Goal: Feedback & Contribution: Submit feedback/report problem

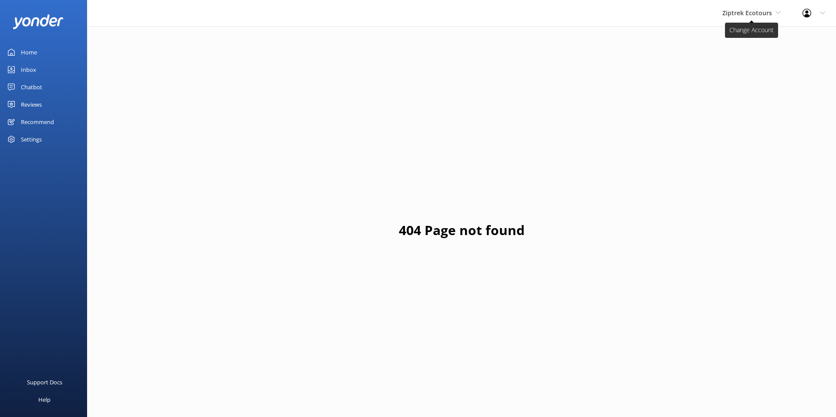
click at [748, 10] on span "Ziptrek Ecotours" at bounding box center [748, 13] width 50 height 8
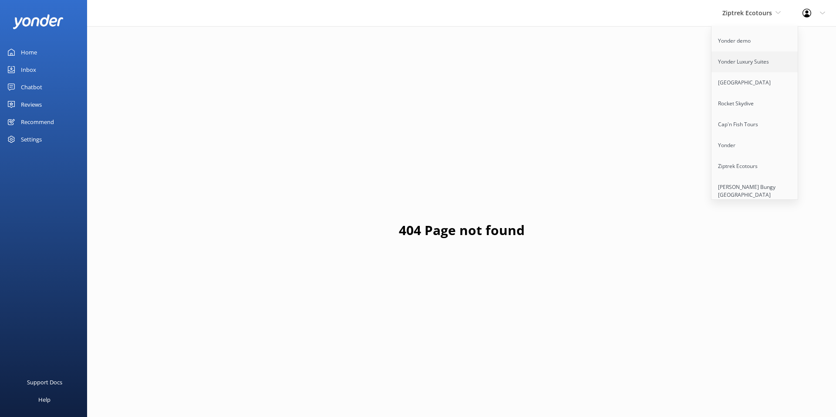
scroll to position [53, 0]
click at [741, 173] on link "[PERSON_NAME] Bungy [GEOGRAPHIC_DATA]" at bounding box center [755, 183] width 87 height 29
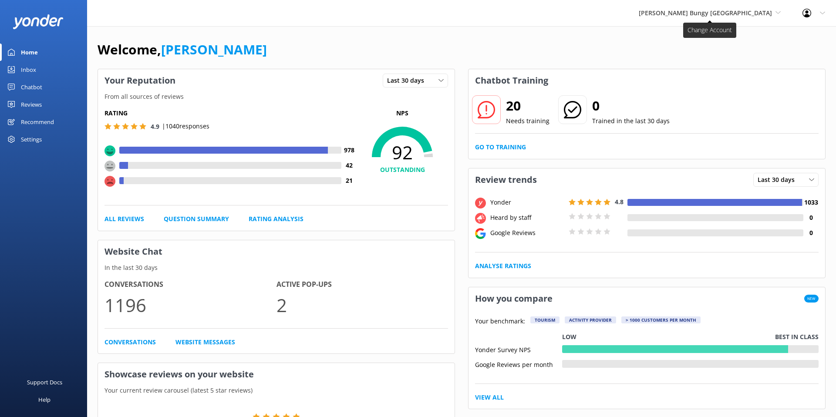
click at [716, 14] on span "[PERSON_NAME] Bungy [GEOGRAPHIC_DATA]" at bounding box center [705, 13] width 133 height 8
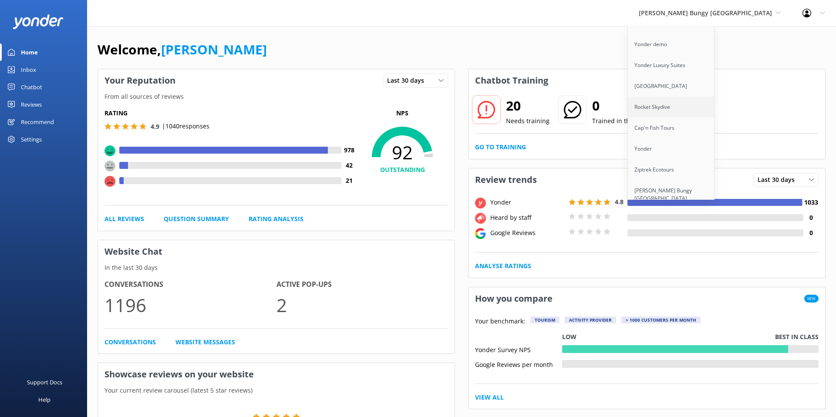
scroll to position [50, 0]
click at [699, 151] on link "Ziptrek Ecotours" at bounding box center [671, 161] width 87 height 21
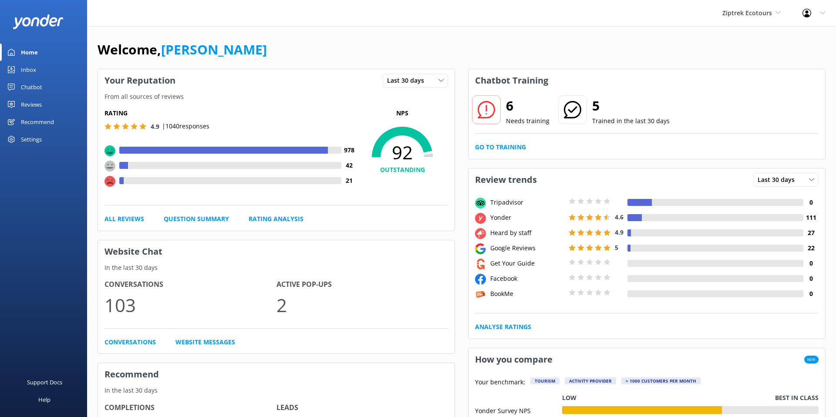
click at [34, 98] on div "Reviews" at bounding box center [31, 104] width 21 height 17
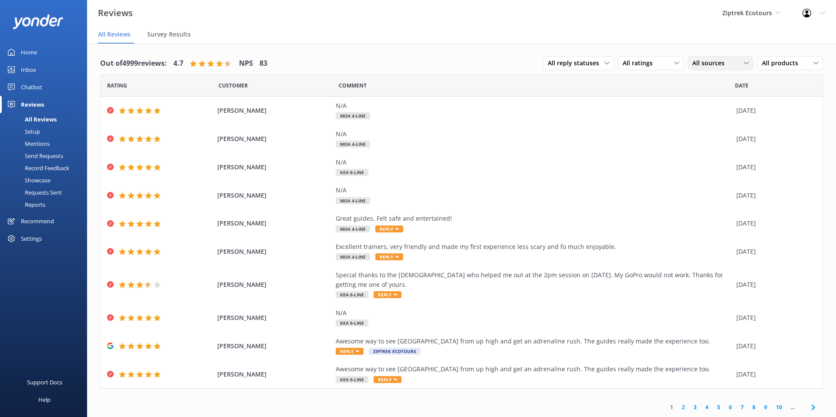
click at [695, 64] on span "All sources" at bounding box center [711, 63] width 37 height 10
click at [716, 191] on div "Google reviews" at bounding box center [726, 193] width 51 height 9
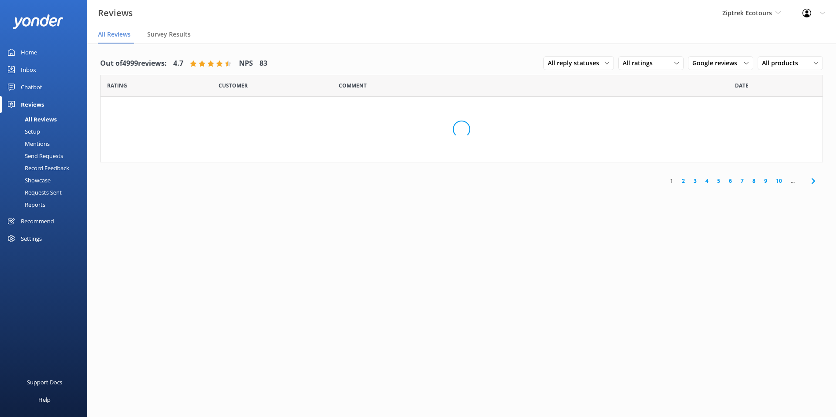
scroll to position [0, 0]
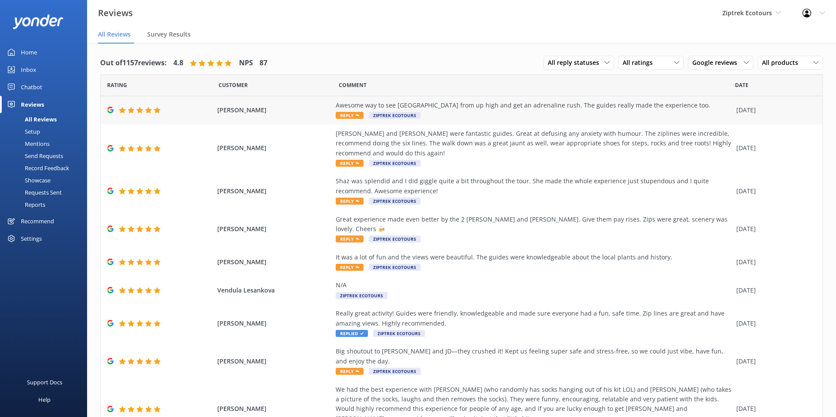
click at [425, 115] on div "Awesome way to see [GEOGRAPHIC_DATA] from up high and get an adrenaline rush. T…" at bounding box center [534, 111] width 396 height 20
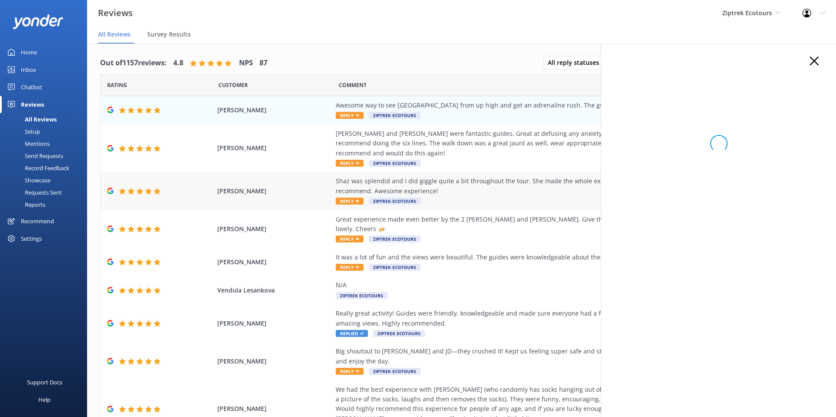
scroll to position [0, 0]
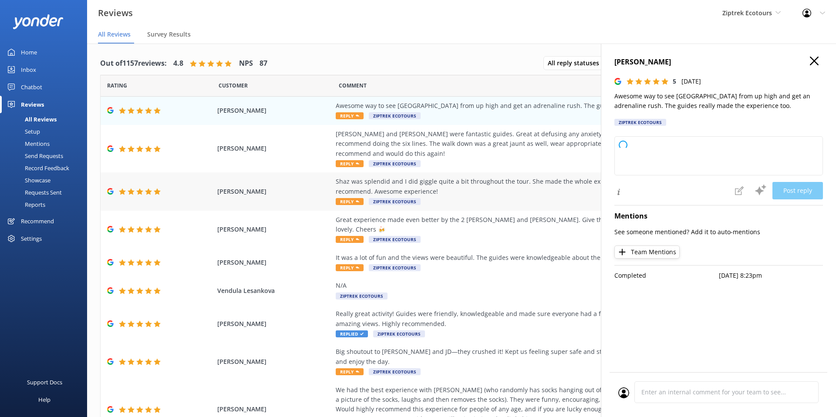
type textarea "Kia ora, Thank you so much for your fantastic review! We're delighted you enjoy…"
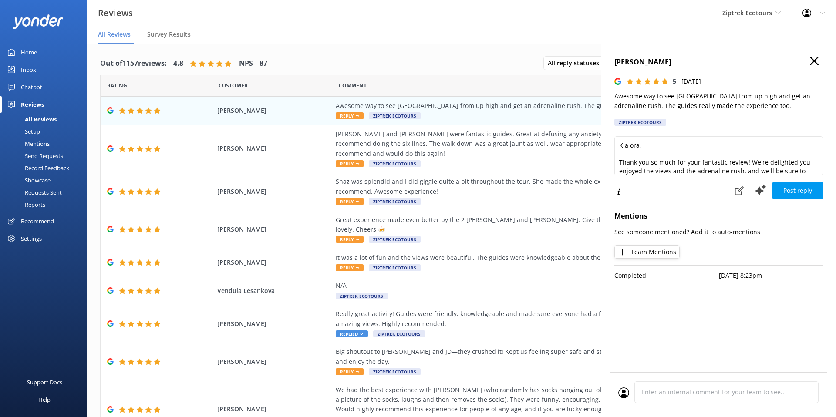
click at [660, 124] on div "Ziptrek Ecotours" at bounding box center [641, 122] width 52 height 7
click at [661, 123] on div "Ziptrek Ecotours" at bounding box center [641, 122] width 52 height 7
drag, startPoint x: 639, startPoint y: 144, endPoint x: 618, endPoint y: 146, distance: 21.0
click at [618, 146] on textarea "Kia ora, Thank you so much for your fantastic review! We're delighted you enjoy…" at bounding box center [719, 155] width 209 height 39
click at [651, 152] on textarea "Kia ora, Thank you so much for your fantastic review! We're delighted you enjoy…" at bounding box center [719, 155] width 209 height 39
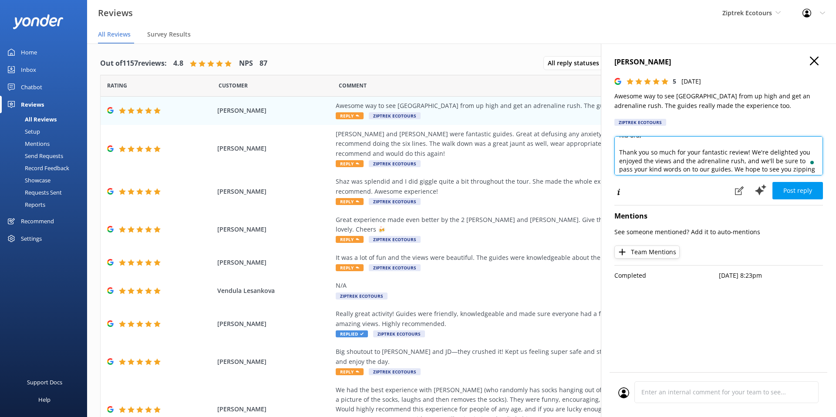
scroll to position [15, 0]
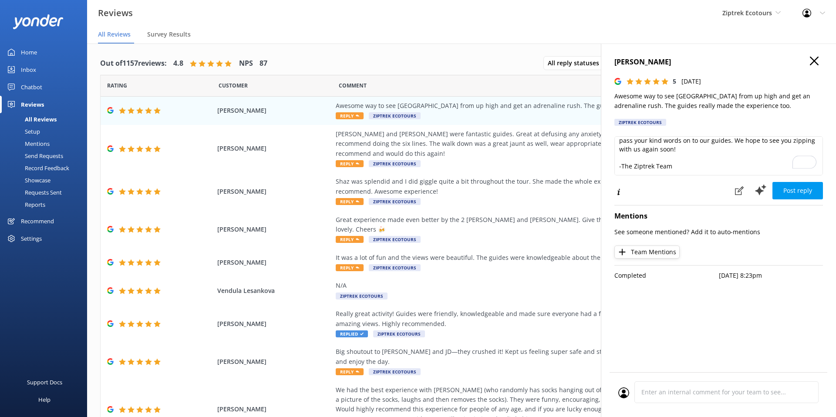
click at [819, 55] on div "[PERSON_NAME] 5 [DATE] Awesome way to see [GEOGRAPHIC_DATA] from up high and ge…" at bounding box center [718, 252] width 235 height 417
click at [817, 58] on icon at bounding box center [814, 61] width 9 height 9
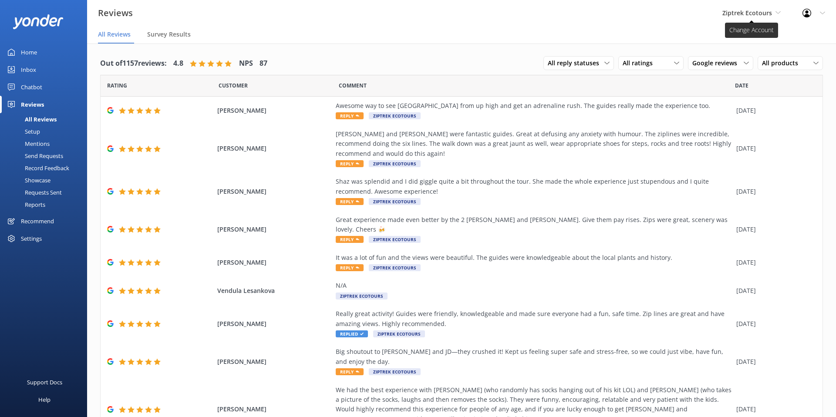
click at [743, 12] on span "Ziptrek Ecotours" at bounding box center [748, 13] width 50 height 8
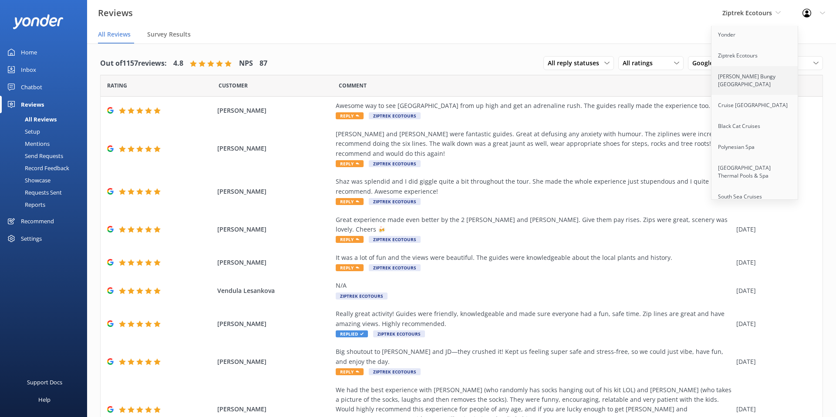
click at [743, 68] on link "[PERSON_NAME] Bungy [GEOGRAPHIC_DATA]" at bounding box center [755, 80] width 87 height 29
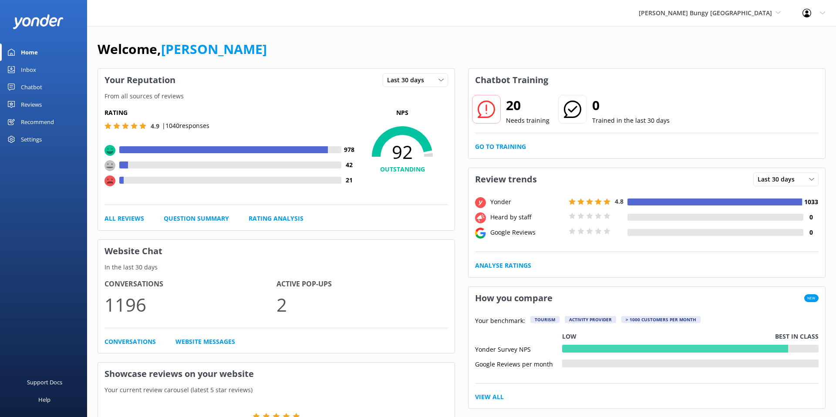
click at [32, 141] on div "Settings" at bounding box center [31, 139] width 21 height 17
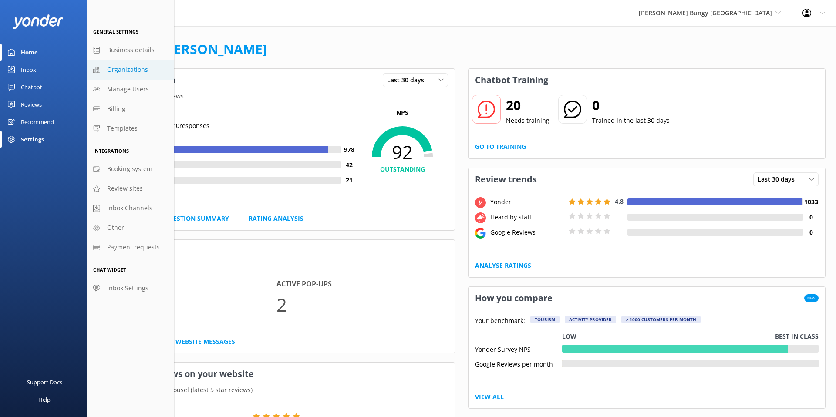
click at [126, 71] on span "Organizations" at bounding box center [127, 70] width 41 height 10
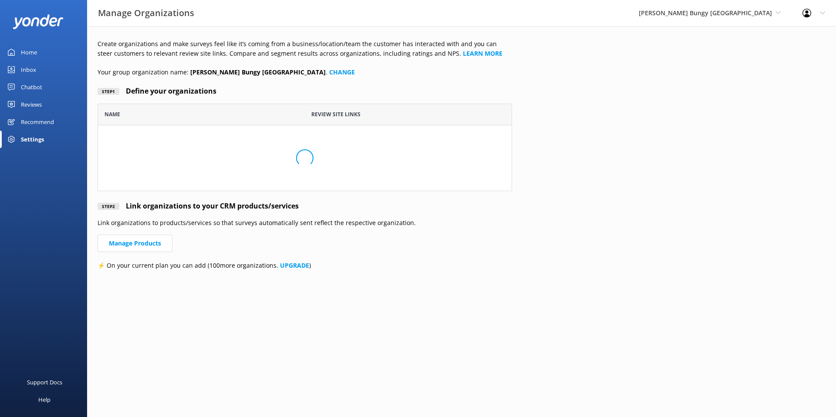
scroll to position [231, 415]
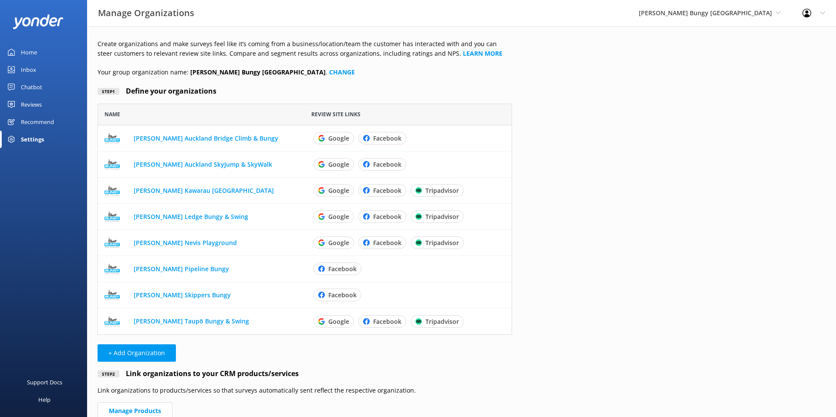
click at [32, 104] on div "Reviews" at bounding box center [31, 104] width 21 height 17
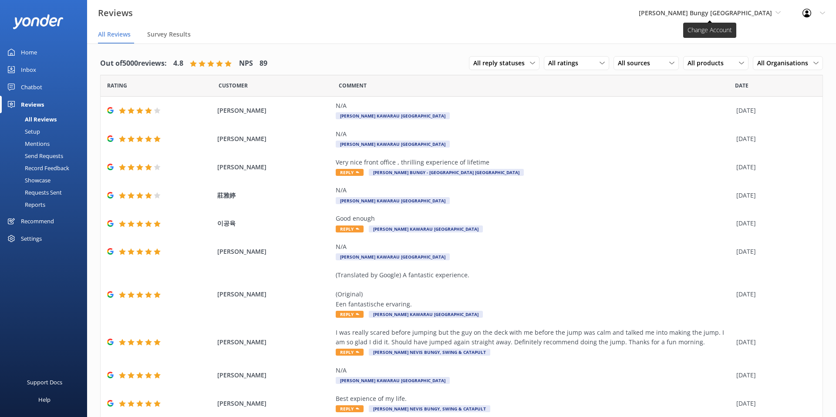
click at [707, 14] on span "[PERSON_NAME] Bungy [GEOGRAPHIC_DATA]" at bounding box center [705, 13] width 133 height 8
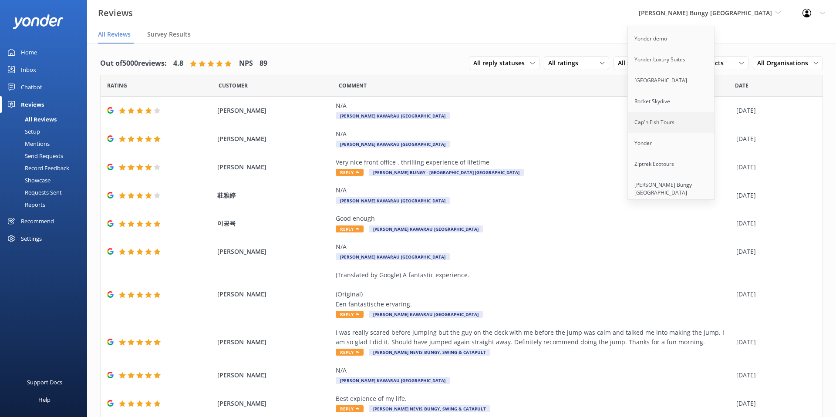
scroll to position [50, 0]
click at [702, 151] on link "Ziptrek Ecotours" at bounding box center [671, 161] width 87 height 21
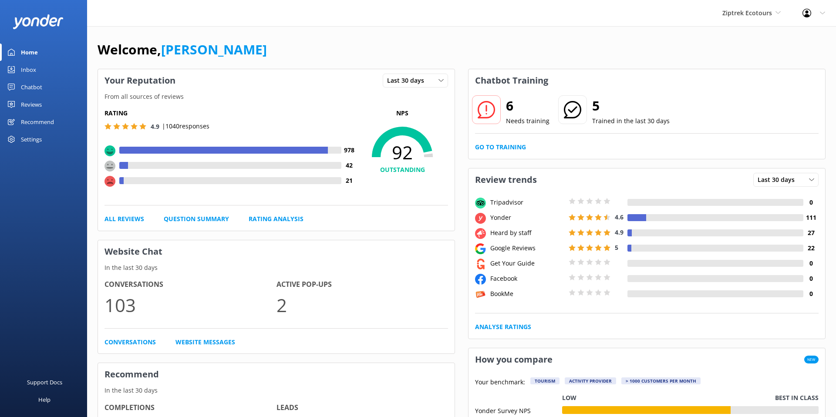
click at [46, 107] on link "Reviews" at bounding box center [43, 104] width 87 height 17
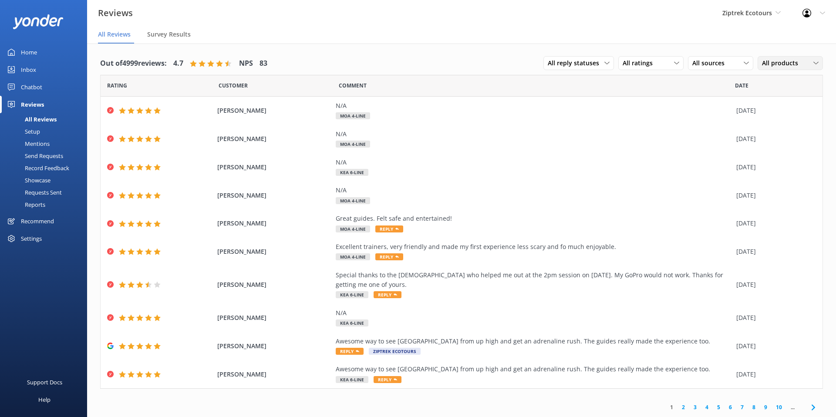
click at [786, 66] on span "All products" at bounding box center [782, 63] width 41 height 10
click at [792, 60] on span "All products" at bounding box center [782, 63] width 41 height 10
click at [733, 63] on div "All sources" at bounding box center [721, 63] width 61 height 10
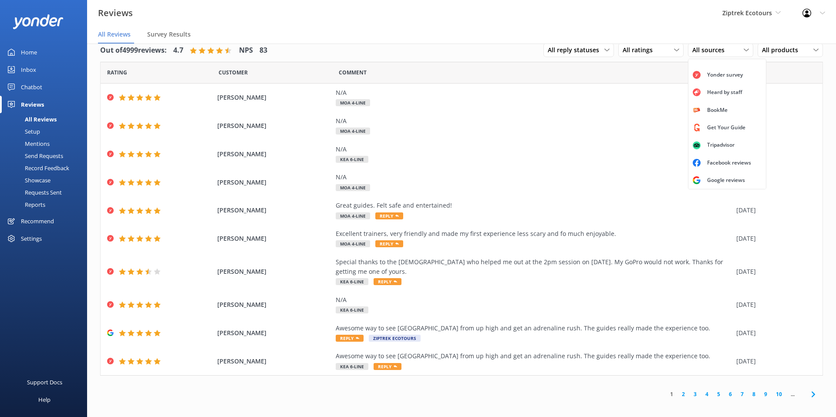
scroll to position [11, 0]
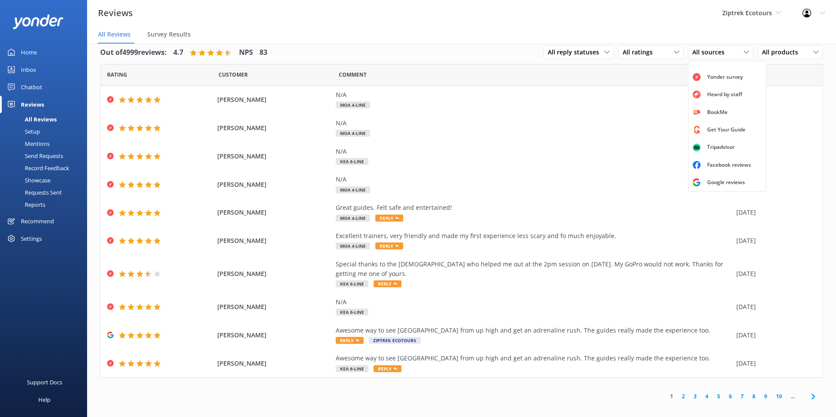
click at [630, 78] on div "Comment" at bounding box center [537, 75] width 396 height 22
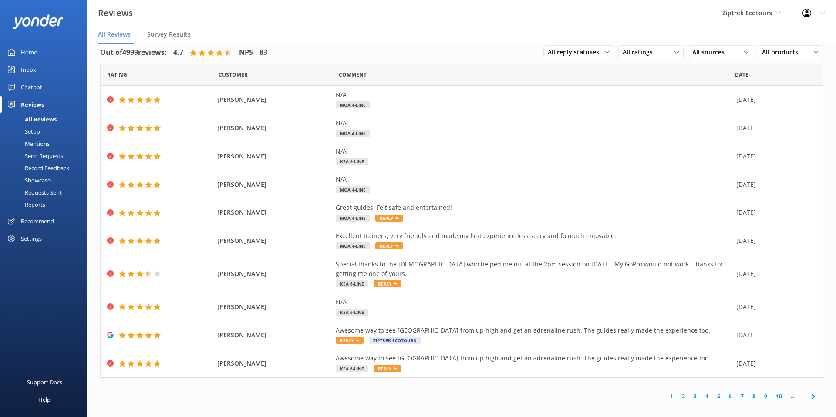
click at [33, 129] on div "Setup" at bounding box center [22, 131] width 35 height 12
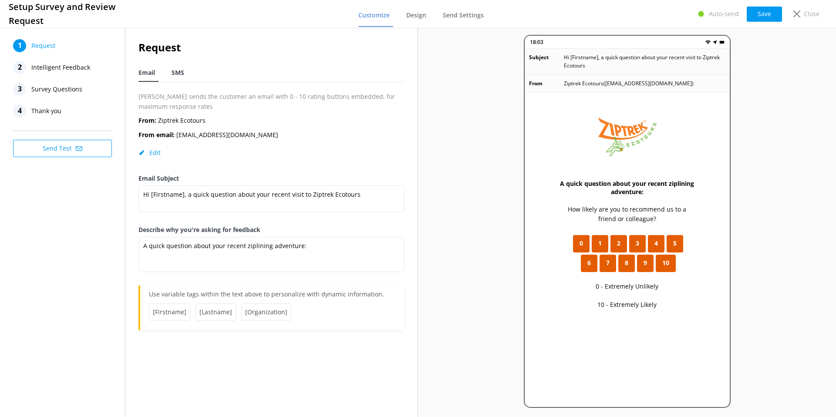
click at [178, 71] on span "SMS" at bounding box center [178, 72] width 13 height 9
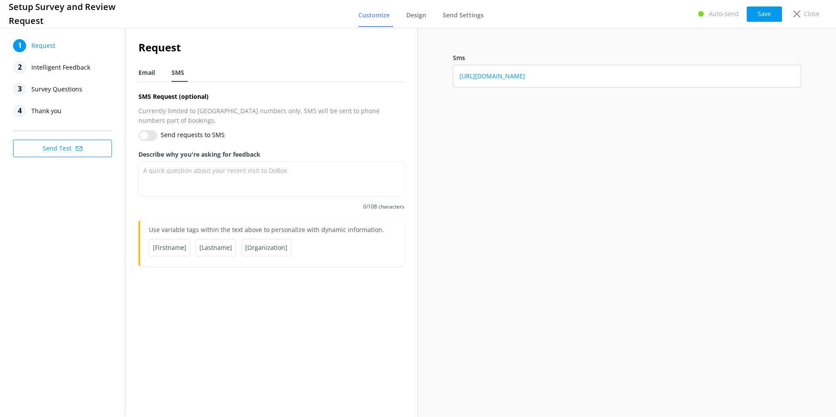
click at [149, 74] on span "Email" at bounding box center [147, 72] width 17 height 9
type textarea "A quick question about your recent ziplining adventure:"
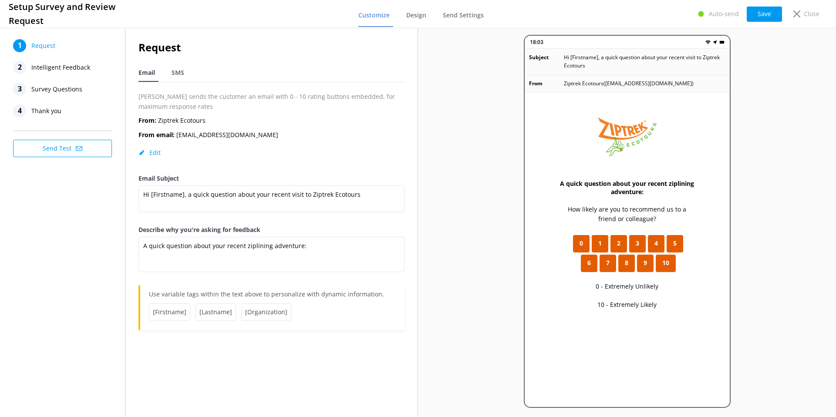
click at [44, 63] on span "Intelligent Feedback" at bounding box center [60, 67] width 59 height 13
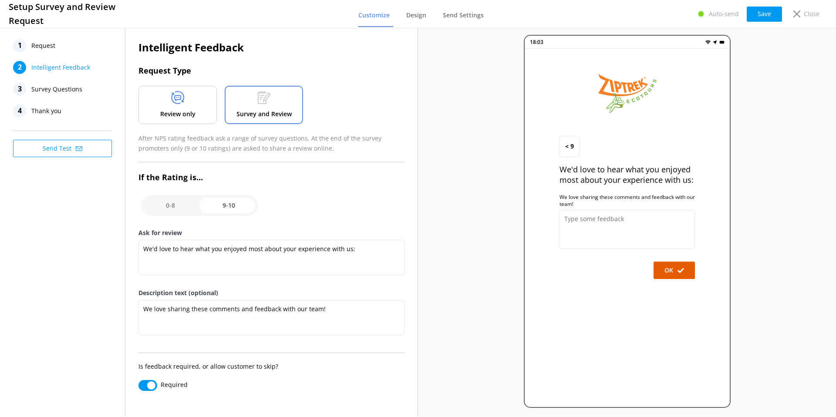
click at [176, 102] on icon at bounding box center [178, 97] width 14 height 13
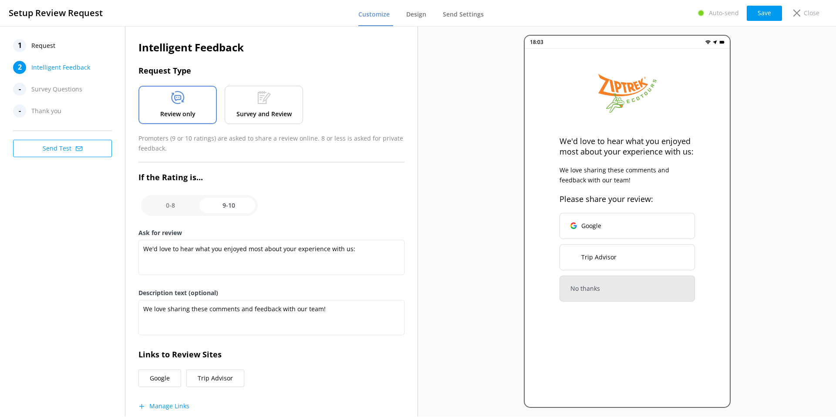
click at [177, 202] on input "checkbox" at bounding box center [199, 205] width 117 height 21
checkbox input "false"
type textarea "What could have made your experience with us more enjoyable?"
type textarea "Your feedback is important to help us improve"
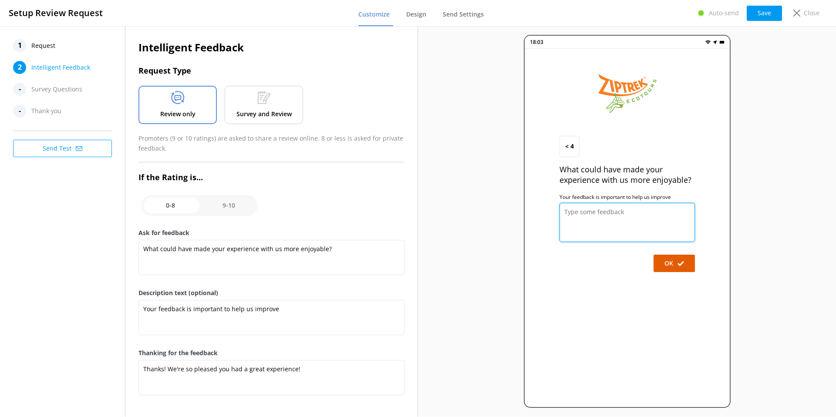
click at [596, 210] on textarea at bounding box center [627, 222] width 135 height 39
click at [233, 202] on input "checkbox" at bounding box center [199, 205] width 117 height 21
checkbox input "true"
type textarea "We'd love to hear what you enjoyed most about your experience with us:"
type textarea "We love sharing these comments and feedback with our team!"
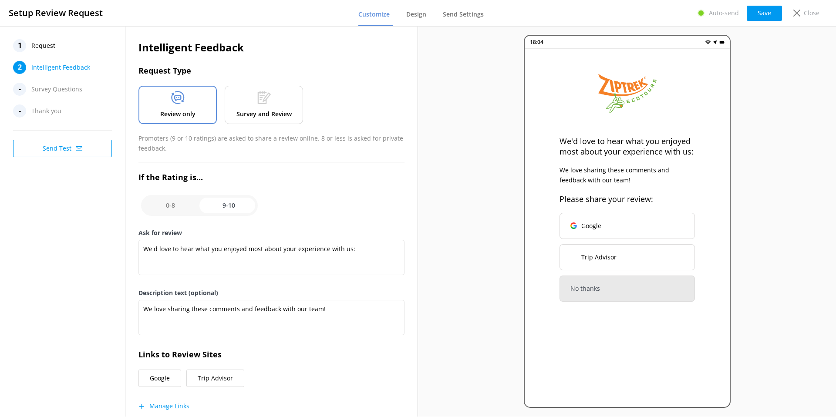
click at [183, 210] on input "checkbox" at bounding box center [199, 205] width 117 height 21
checkbox input "false"
type textarea "What could have made your experience with us more enjoyable?"
type textarea "Your feedback is important to help us improve"
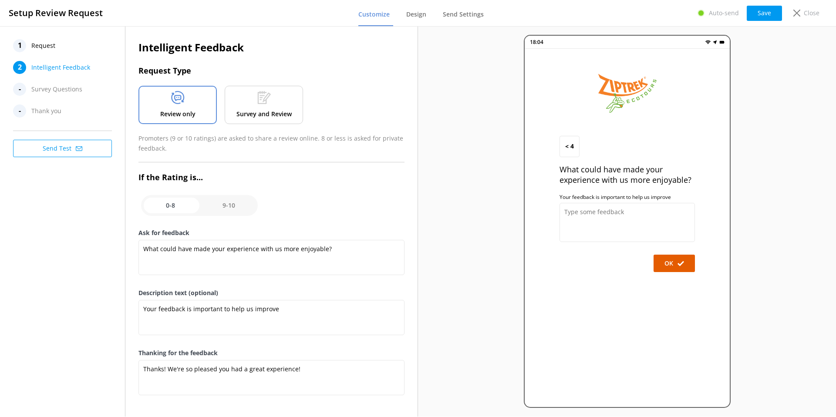
click at [234, 205] on input "checkbox" at bounding box center [199, 205] width 117 height 21
checkbox input "true"
type textarea "We'd love to hear what you enjoyed most about your experience with us:"
type textarea "We love sharing these comments and feedback with our team!"
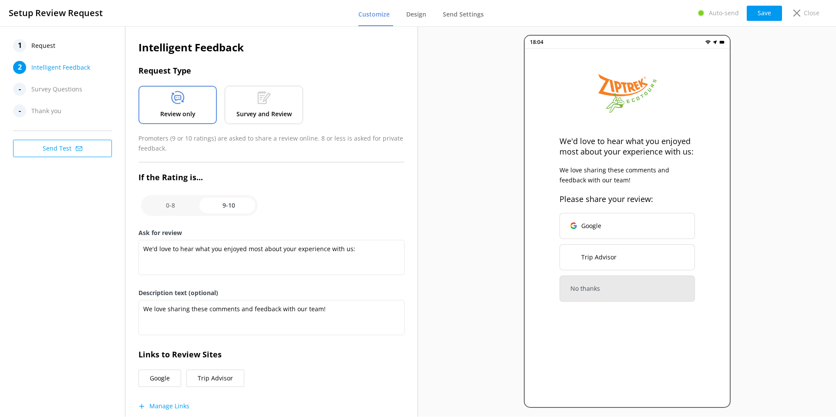
click at [283, 106] on div "Survey and Review" at bounding box center [264, 105] width 78 height 38
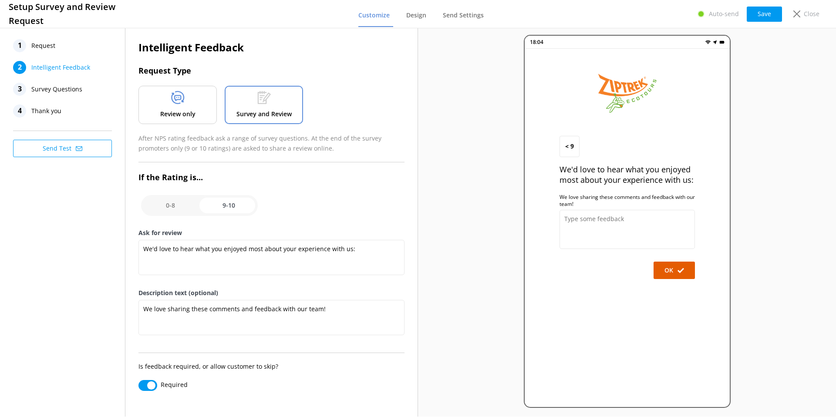
click at [172, 208] on input "checkbox" at bounding box center [199, 205] width 117 height 21
checkbox input "false"
type textarea "What could have made your experience with us more enjoyable?"
type textarea "Your feedback is important to help us improve"
click at [220, 207] on input "checkbox" at bounding box center [199, 205] width 117 height 21
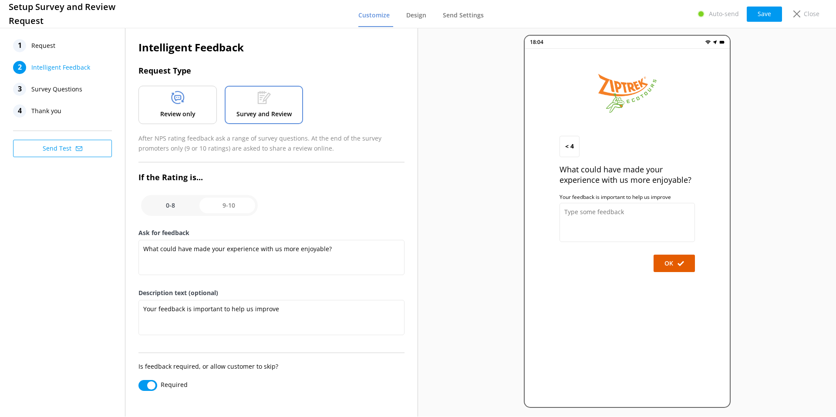
checkbox input "true"
type textarea "We'd love to hear what you enjoyed most about your experience with us:"
type textarea "We love sharing these comments and feedback with our team!"
click at [175, 210] on input "checkbox" at bounding box center [199, 205] width 117 height 21
checkbox input "false"
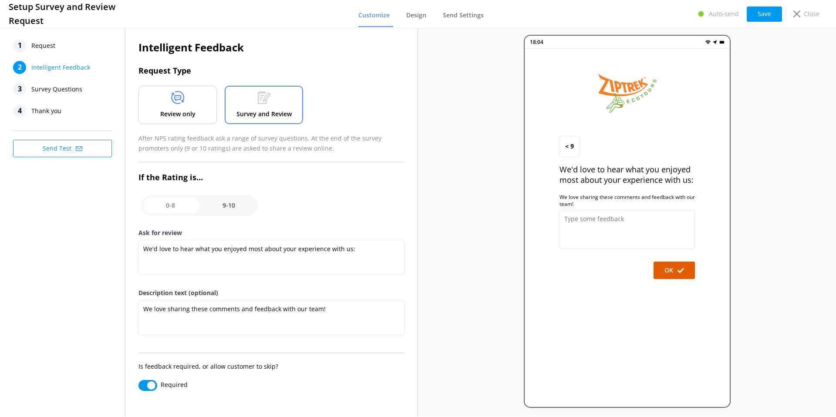
type textarea "What could have made your experience with us more enjoyable?"
type textarea "Your feedback is important to help us improve"
click at [55, 93] on span "Survey Questions" at bounding box center [56, 89] width 51 height 13
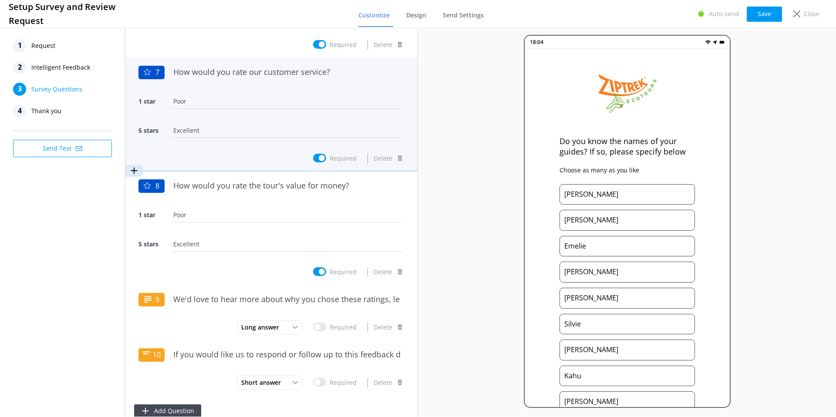
scroll to position [689, 0]
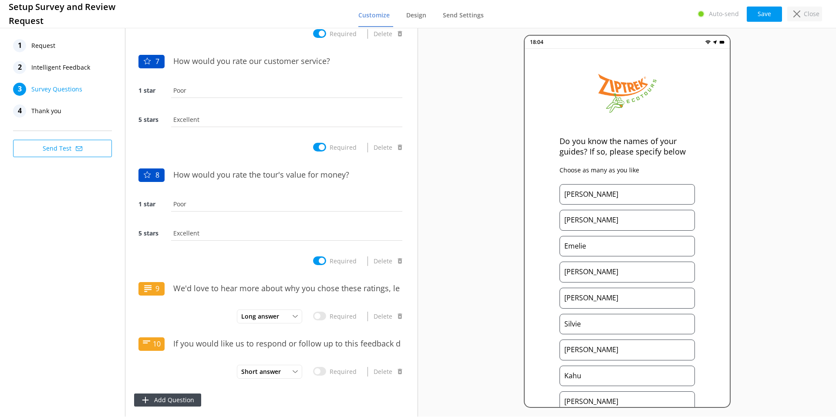
click at [807, 13] on p "Close" at bounding box center [812, 14] width 16 height 10
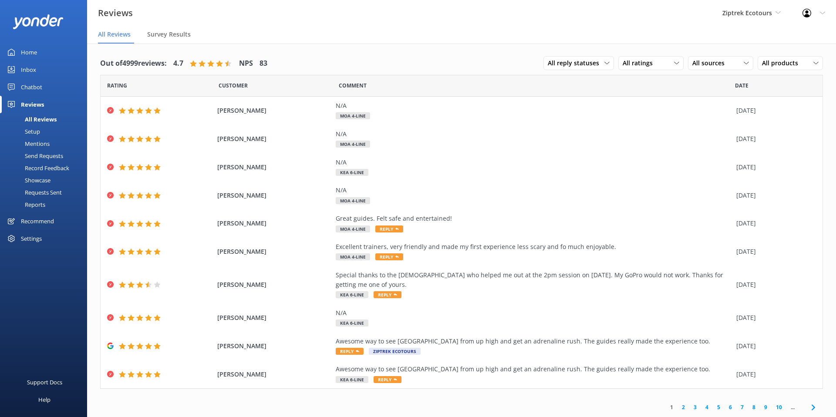
click at [33, 143] on div "Mentions" at bounding box center [27, 144] width 44 height 12
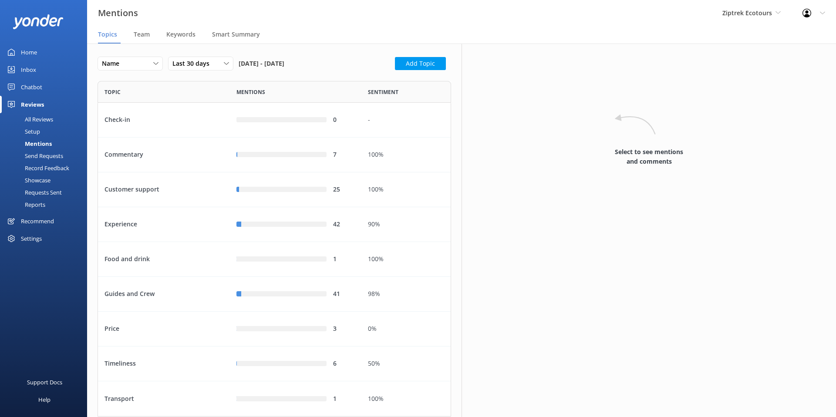
scroll to position [336, 354]
click at [42, 119] on div "All Reviews" at bounding box center [29, 119] width 48 height 12
